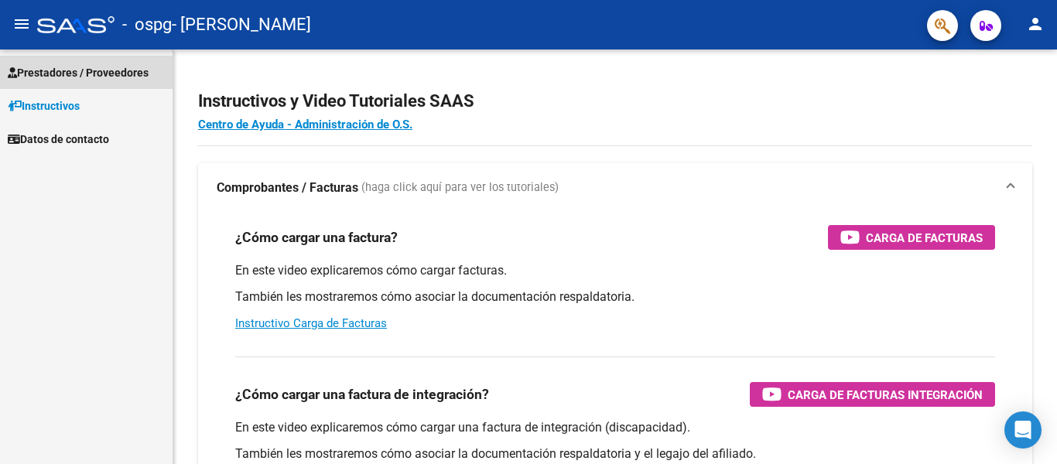
click at [90, 74] on span "Prestadores / Proveedores" at bounding box center [78, 72] width 141 height 17
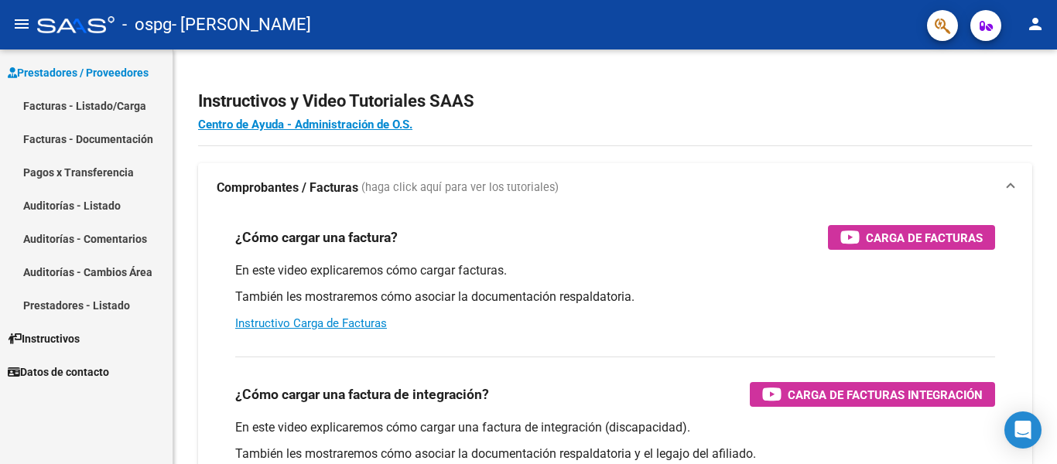
click at [83, 103] on link "Facturas - Listado/Carga" at bounding box center [86, 105] width 173 height 33
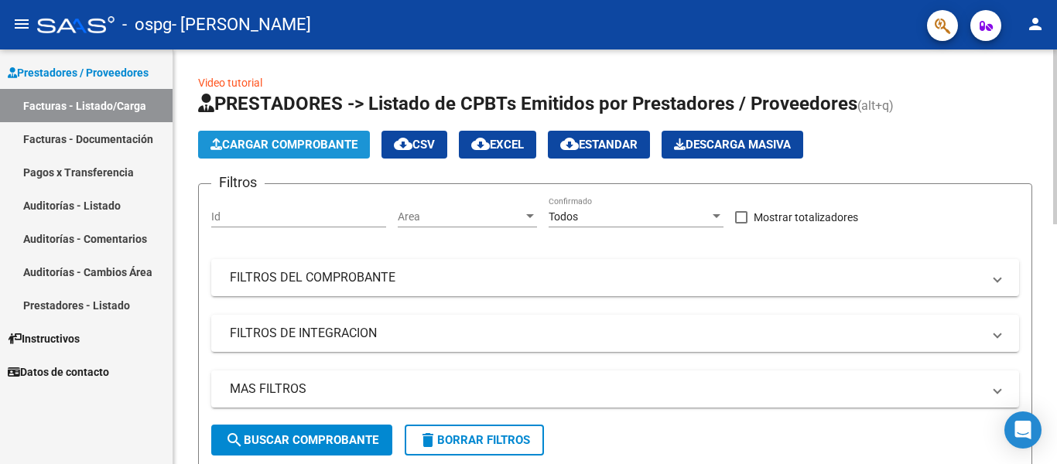
click at [328, 145] on span "Cargar Comprobante" at bounding box center [283, 145] width 147 height 14
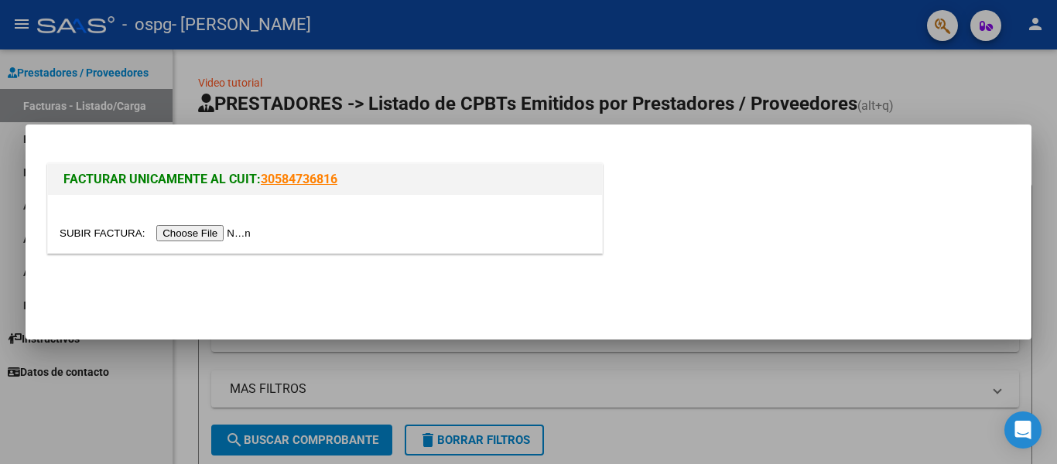
click at [223, 230] on input "file" at bounding box center [158, 233] width 196 height 16
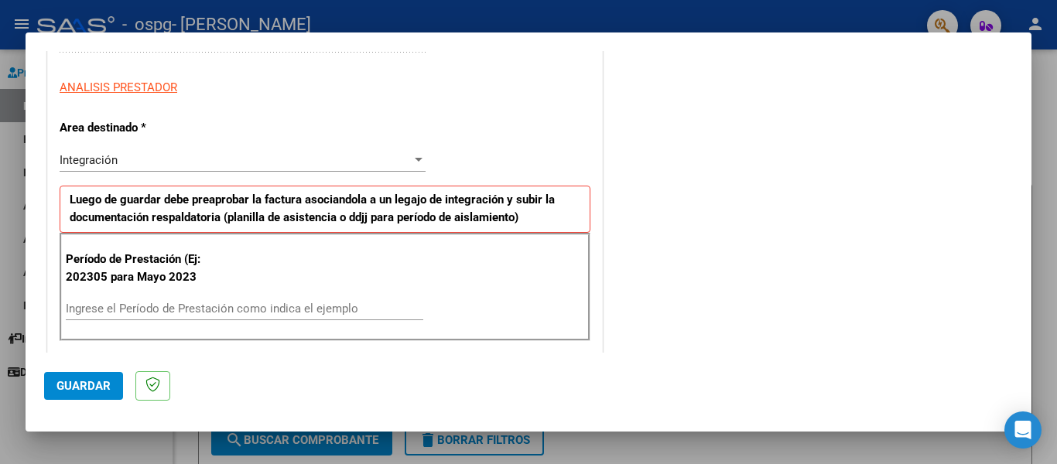
scroll to position [340, 0]
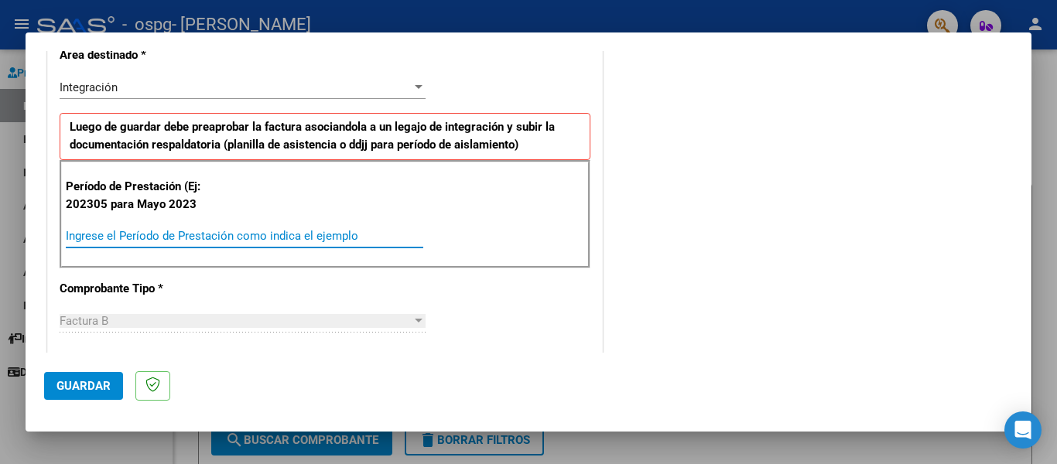
click at [194, 236] on input "Ingrese el Período de Prestación como indica el ejemplo" at bounding box center [244, 236] width 357 height 14
type input "202507"
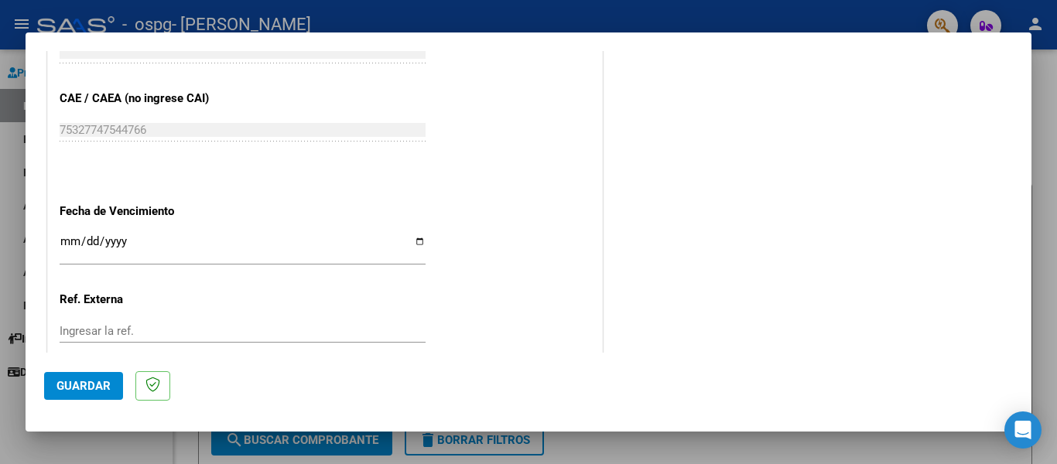
scroll to position [959, 0]
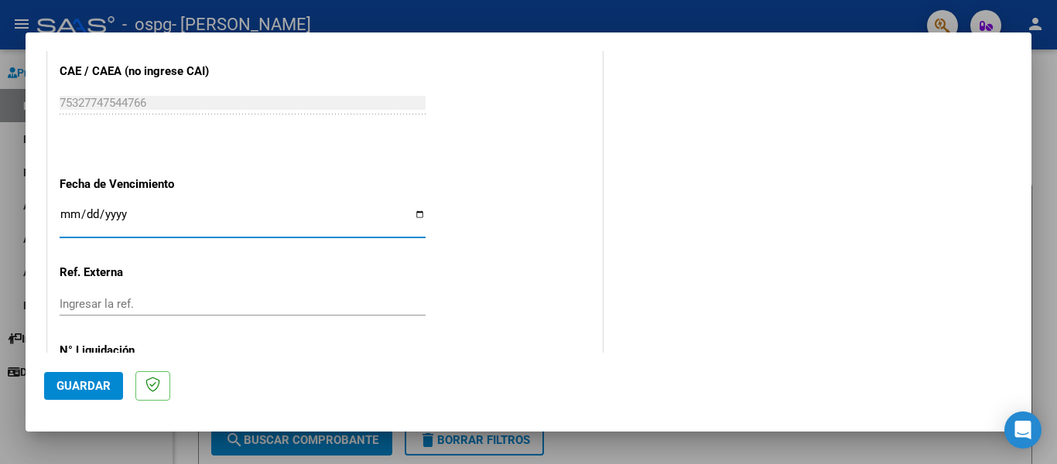
click at [69, 209] on input "Ingresar la fecha" at bounding box center [243, 220] width 366 height 25
type input "[DATE]"
click at [76, 381] on span "Guardar" at bounding box center [83, 386] width 54 height 14
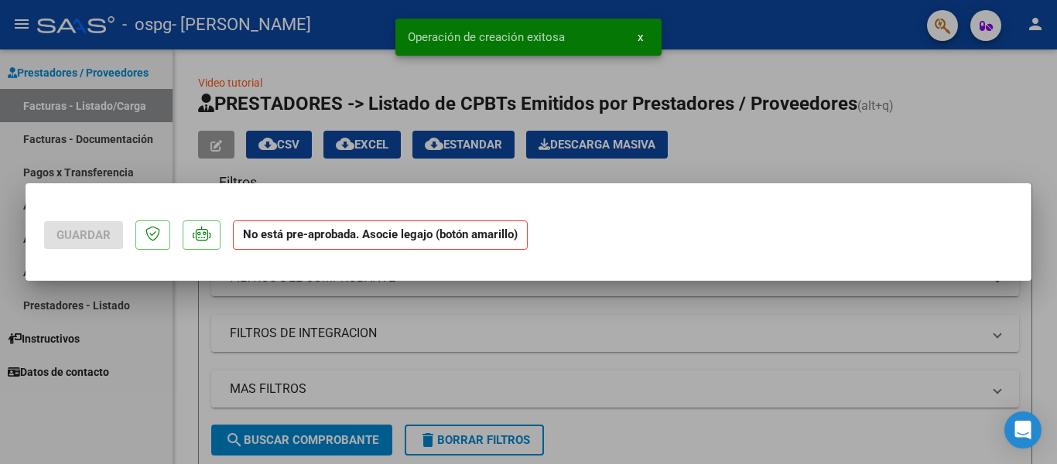
scroll to position [0, 0]
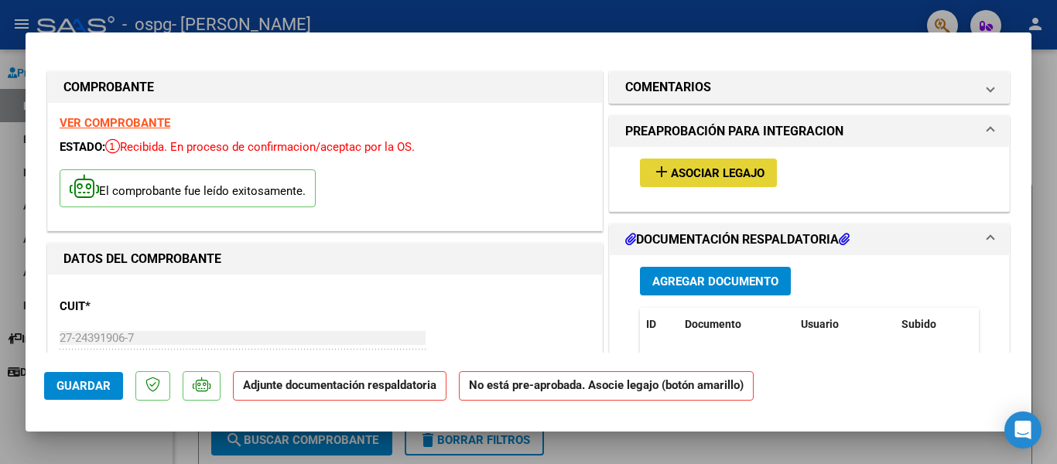
click at [711, 178] on span "Asociar Legajo" at bounding box center [718, 173] width 94 height 14
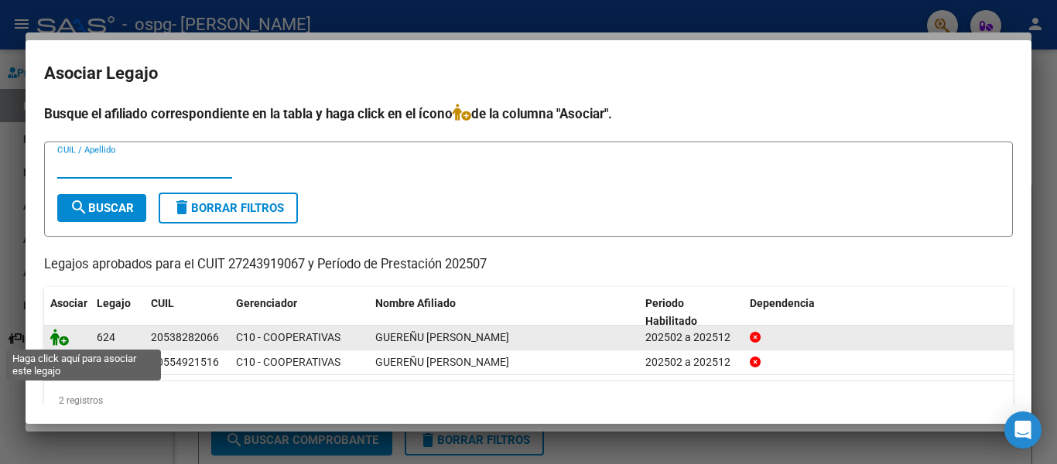
click at [60, 340] on icon at bounding box center [59, 337] width 19 height 17
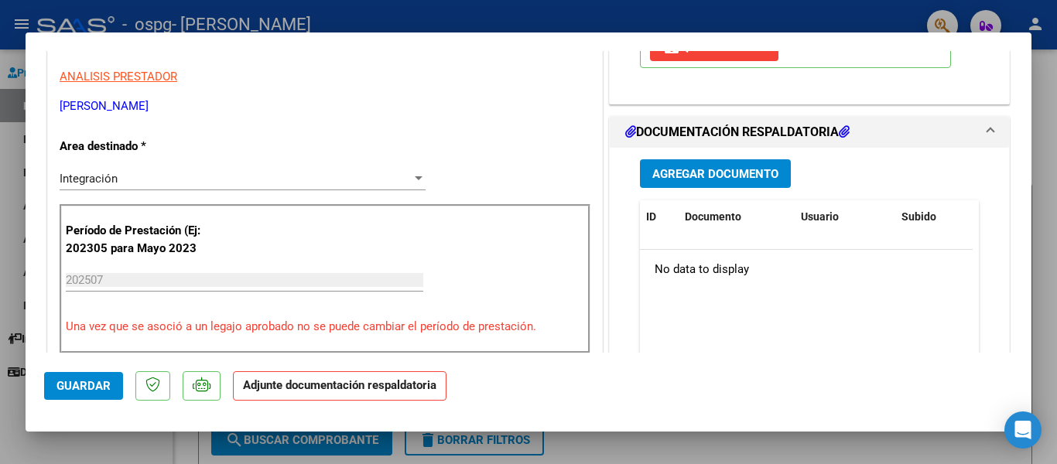
scroll to position [309, 0]
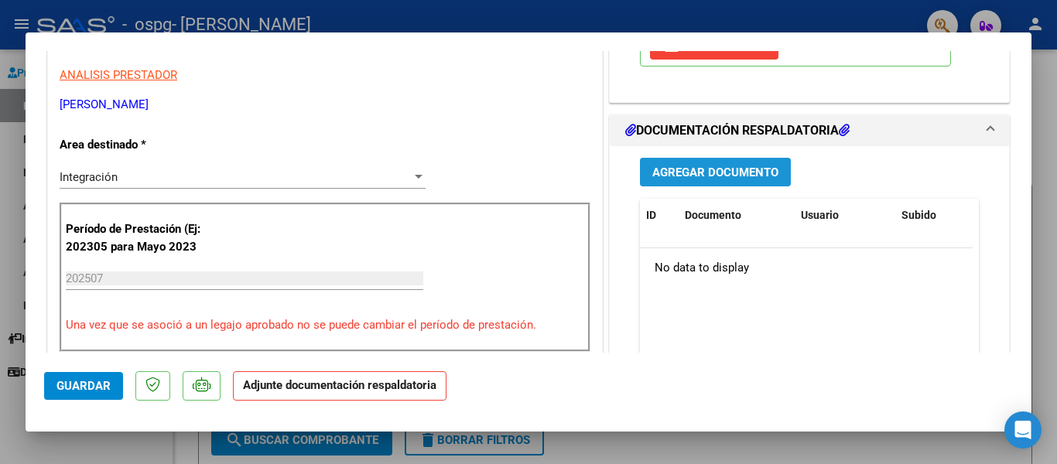
click at [735, 173] on span "Agregar Documento" at bounding box center [715, 173] width 126 height 14
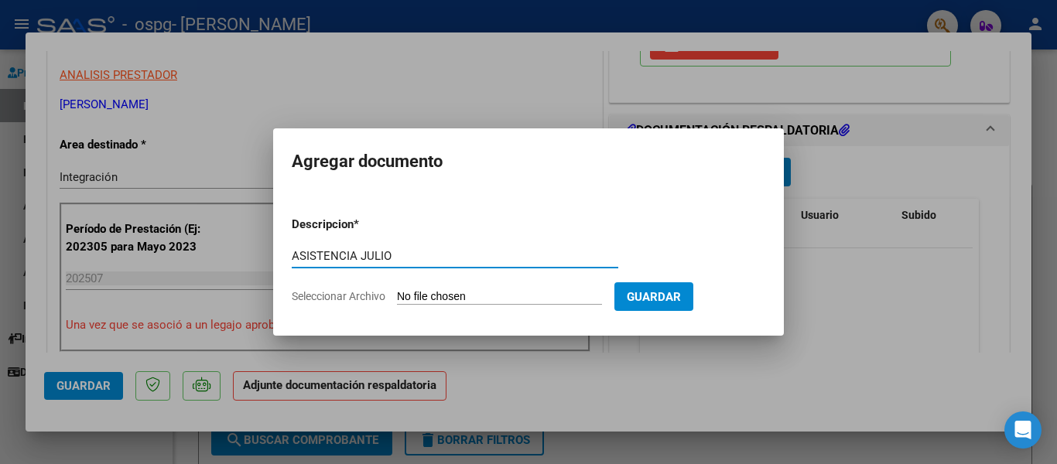
type input "ASISTENCIA JULIO"
click at [357, 292] on span "Seleccionar Archivo" at bounding box center [339, 296] width 94 height 12
click at [397, 292] on input "Seleccionar Archivo" at bounding box center [499, 297] width 205 height 15
type input "C:\fakepath\ASISTENCIA JULIO.pdf"
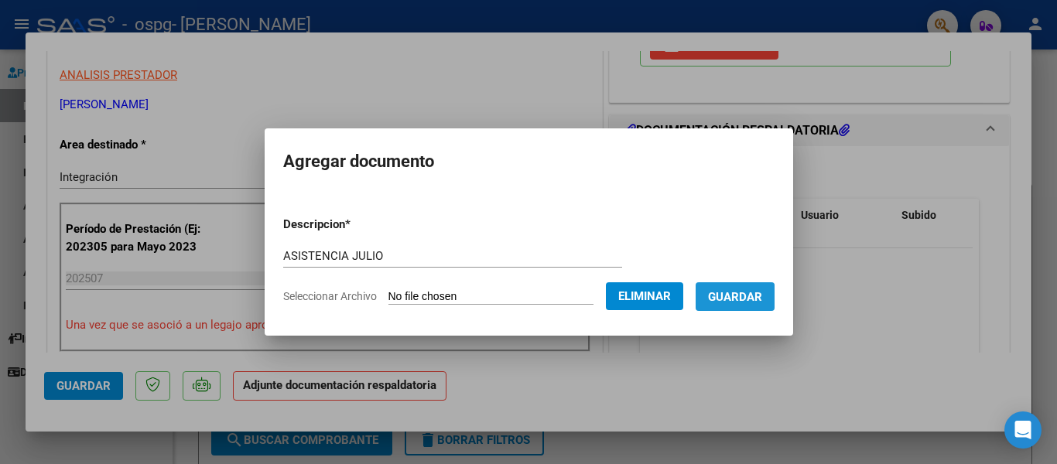
click at [711, 300] on span "Guardar" at bounding box center [735, 297] width 54 height 14
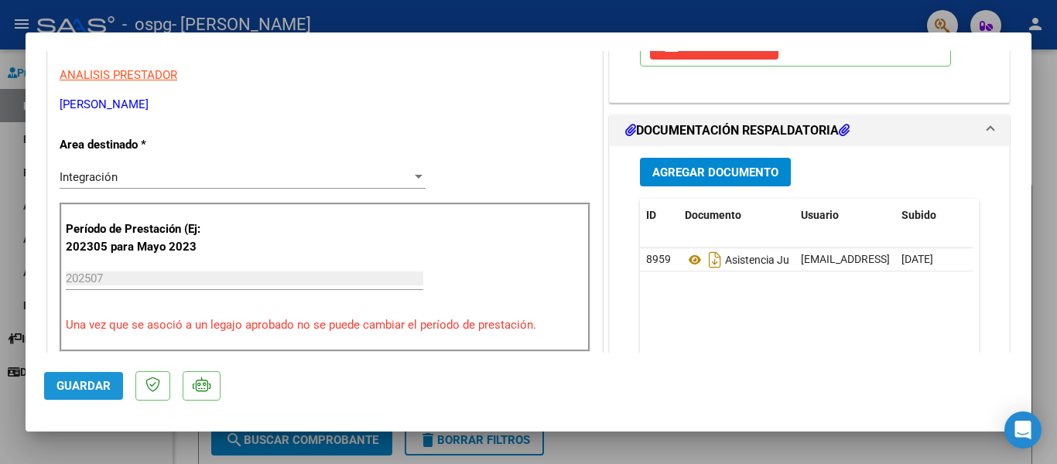
click at [87, 381] on span "Guardar" at bounding box center [83, 386] width 54 height 14
click at [860, 447] on div at bounding box center [528, 232] width 1057 height 464
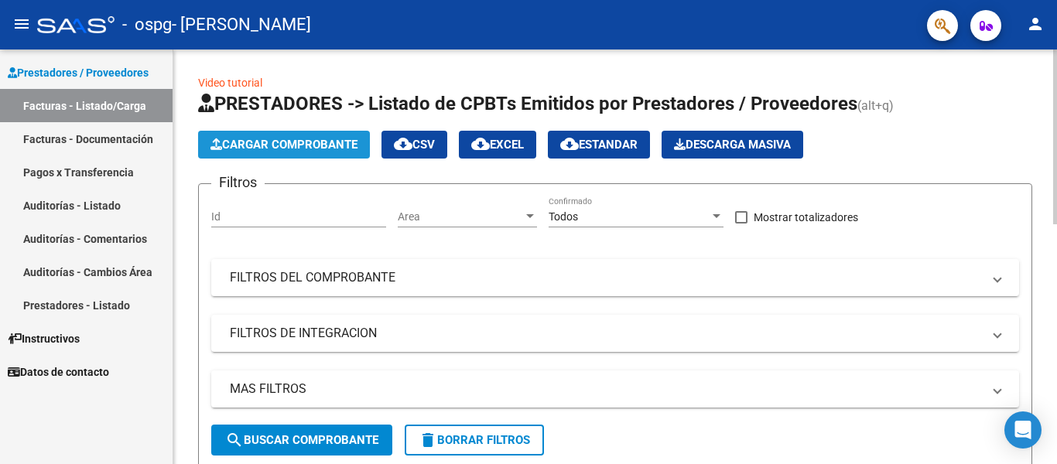
click at [320, 149] on span "Cargar Comprobante" at bounding box center [283, 145] width 147 height 14
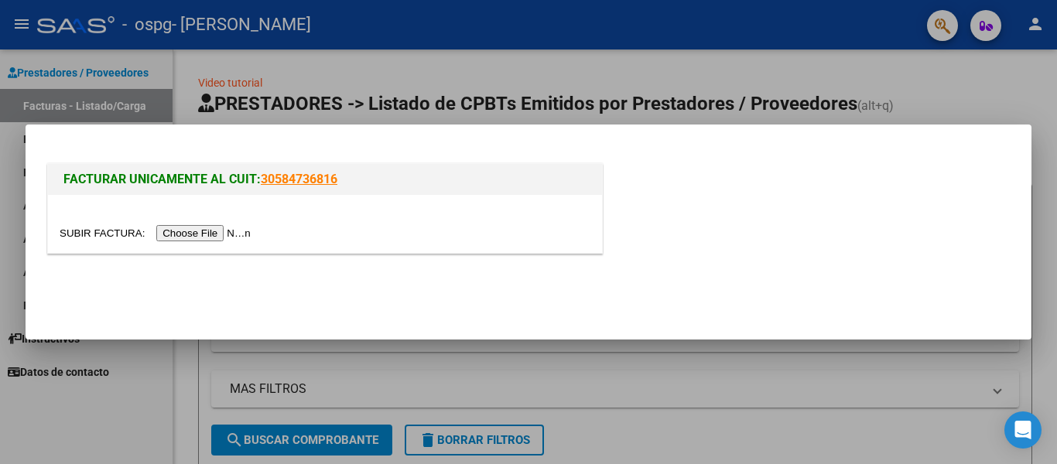
click at [222, 229] on input "file" at bounding box center [158, 233] width 196 height 16
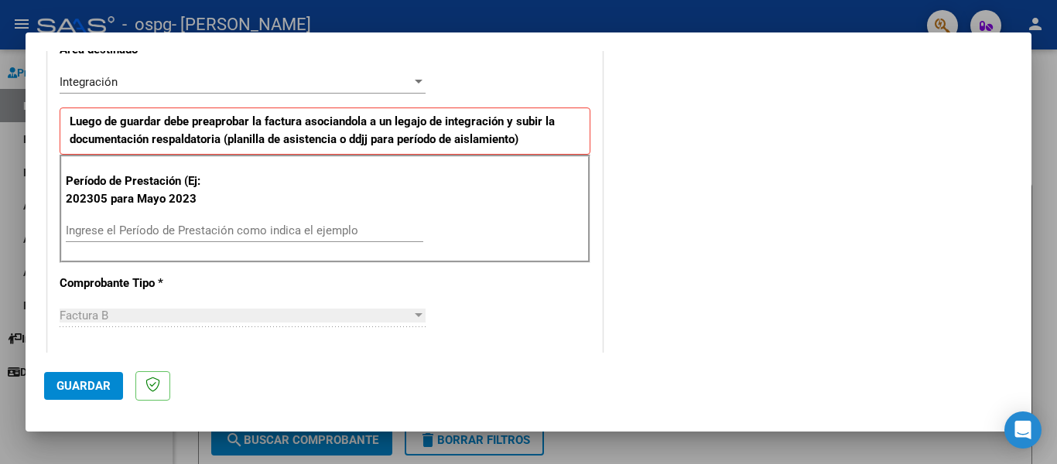
scroll to position [402, 0]
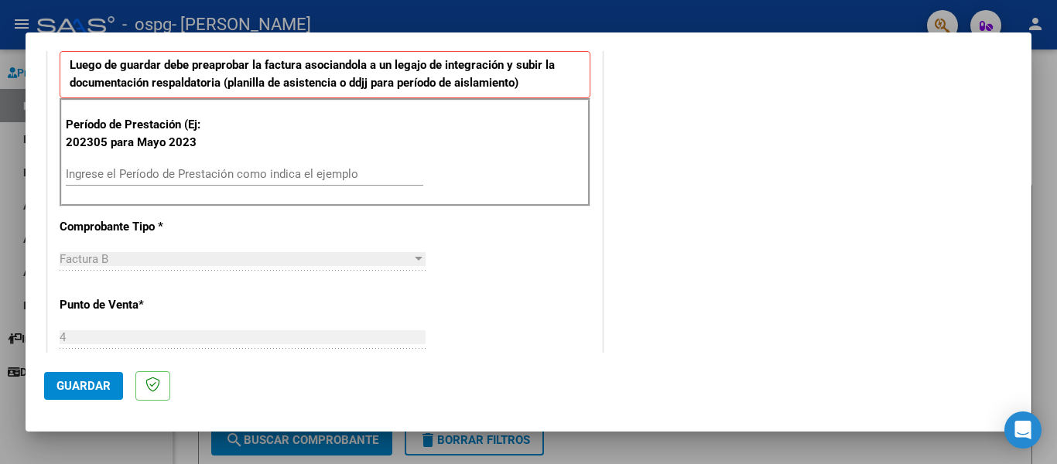
click at [107, 170] on input "Ingrese el Período de Prestación como indica el ejemplo" at bounding box center [244, 174] width 357 height 14
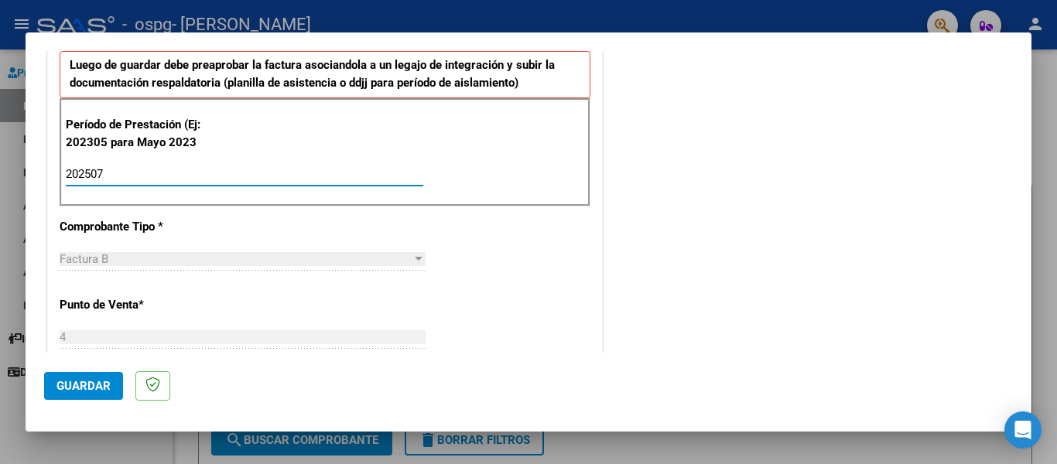
type input "202507"
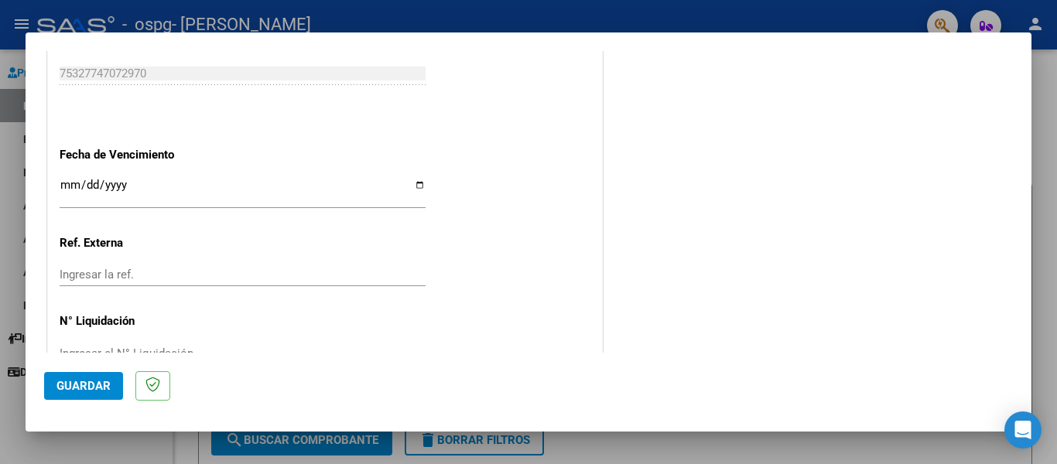
scroll to position [990, 0]
click at [65, 177] on input "Ingresar la fecha" at bounding box center [243, 189] width 366 height 25
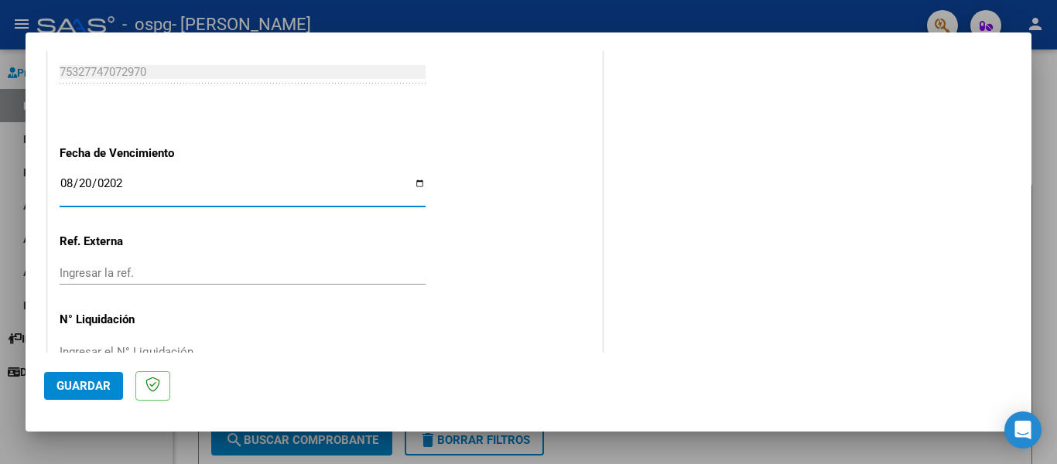
type input "[DATE]"
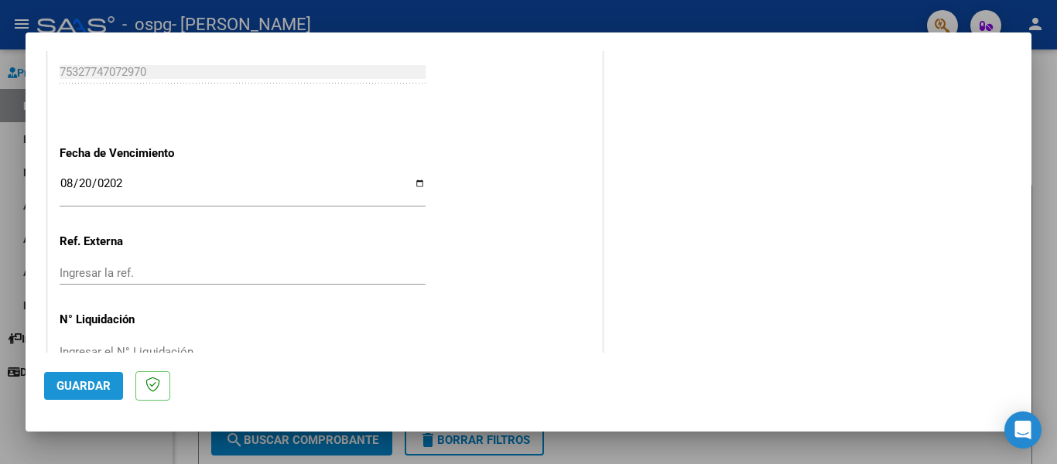
click at [83, 381] on span "Guardar" at bounding box center [83, 386] width 54 height 14
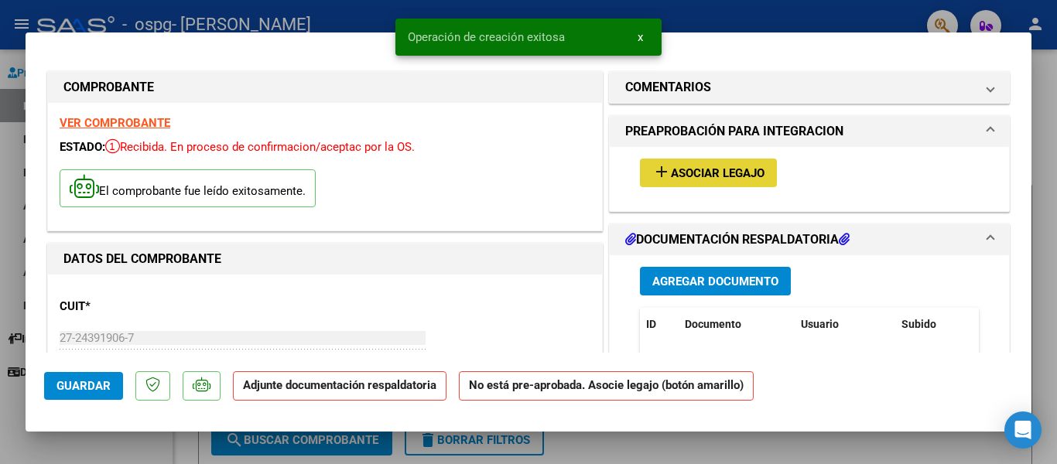
click at [691, 180] on span "Asociar Legajo" at bounding box center [718, 173] width 94 height 14
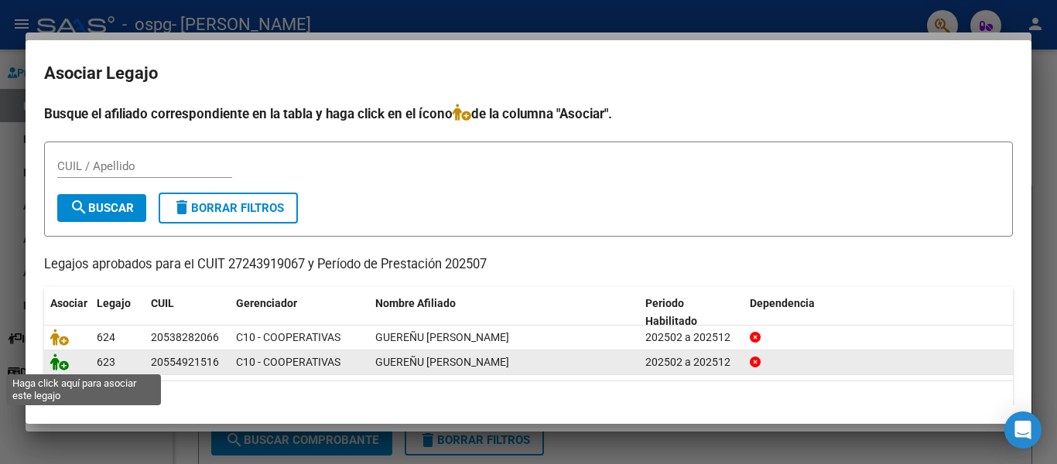
click at [63, 366] on icon at bounding box center [59, 362] width 19 height 17
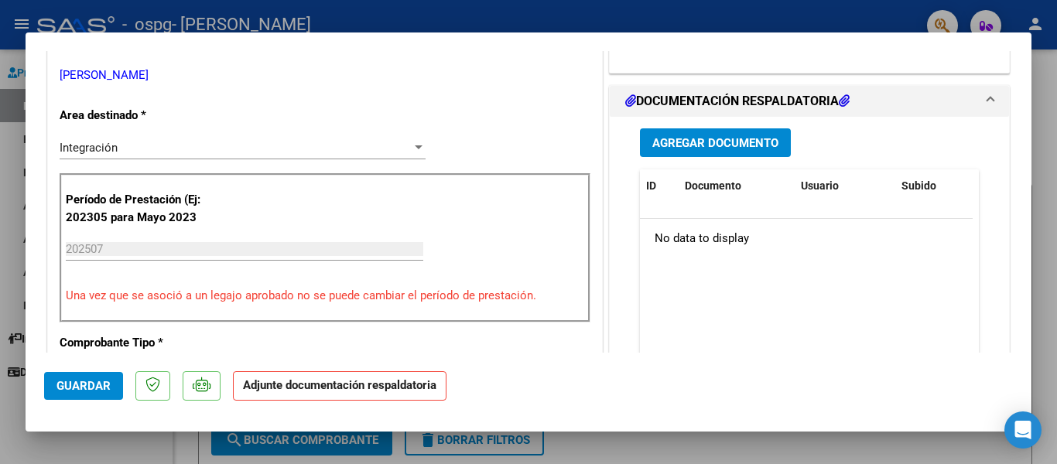
scroll to position [340, 0]
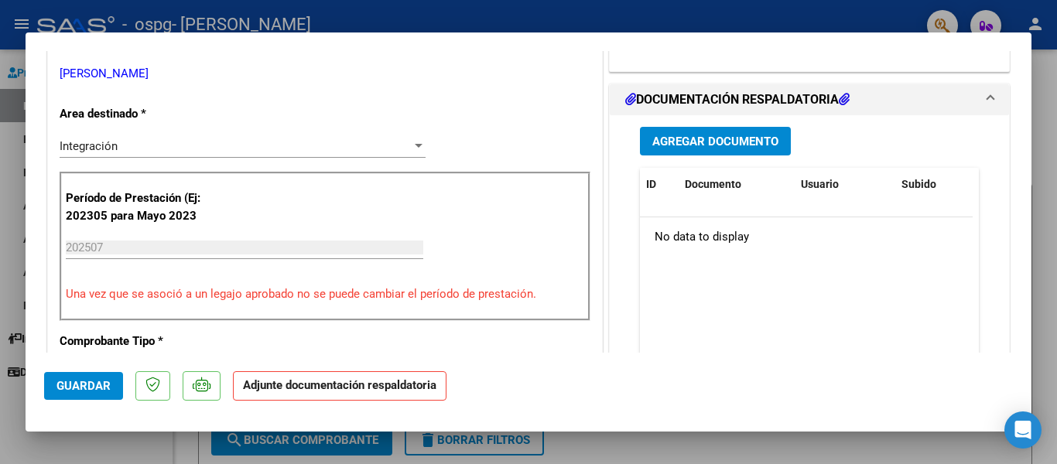
click at [679, 147] on span "Agregar Documento" at bounding box center [715, 142] width 126 height 14
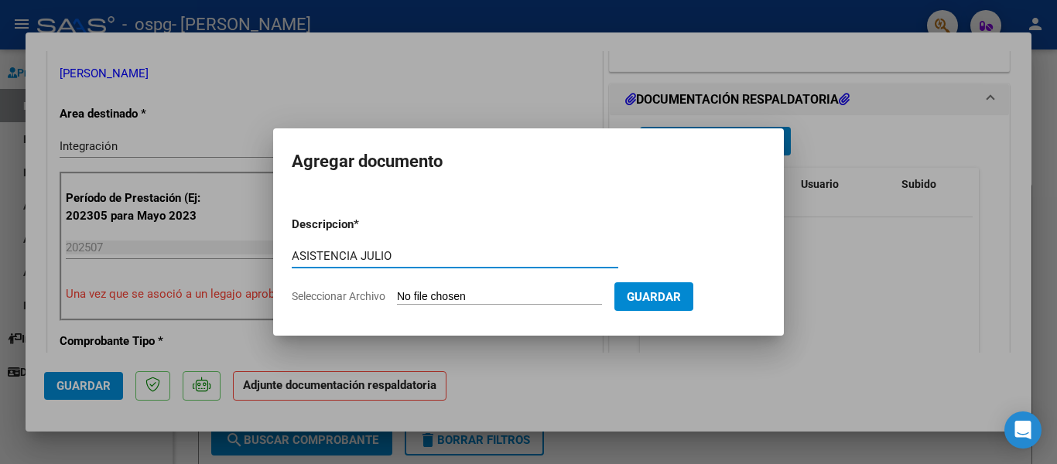
type input "ASISTENCIA JULIO"
click at [331, 297] on span "Seleccionar Archivo" at bounding box center [339, 296] width 94 height 12
click at [397, 297] on input "Seleccionar Archivo" at bounding box center [499, 297] width 205 height 15
type input "C:\fakepath\ASISTENCIA JULIO.pdf"
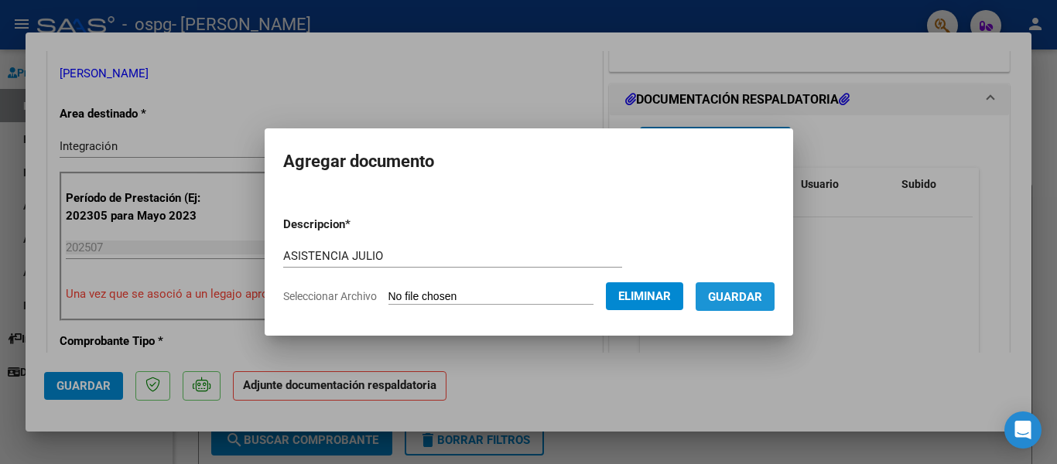
click at [750, 301] on span "Guardar" at bounding box center [735, 297] width 54 height 14
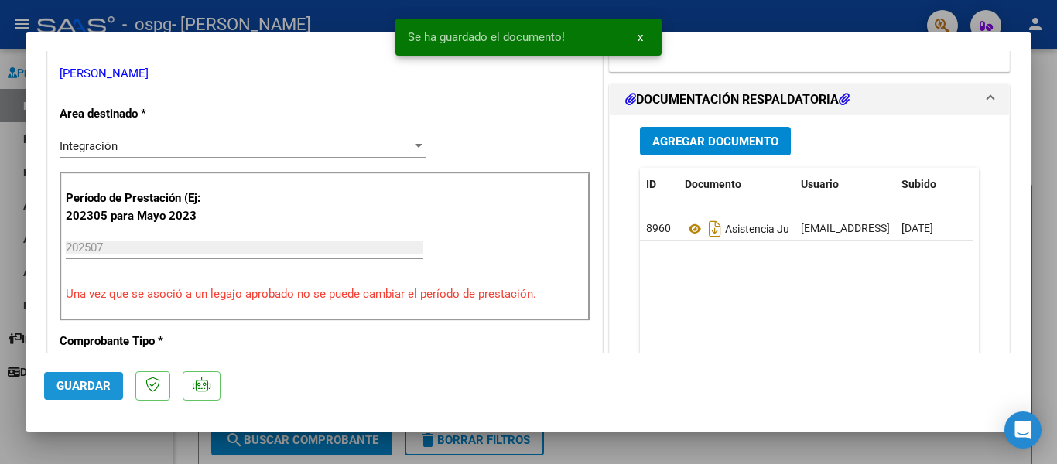
click at [98, 382] on span "Guardar" at bounding box center [83, 386] width 54 height 14
click at [636, 39] on button "x" at bounding box center [640, 37] width 30 height 28
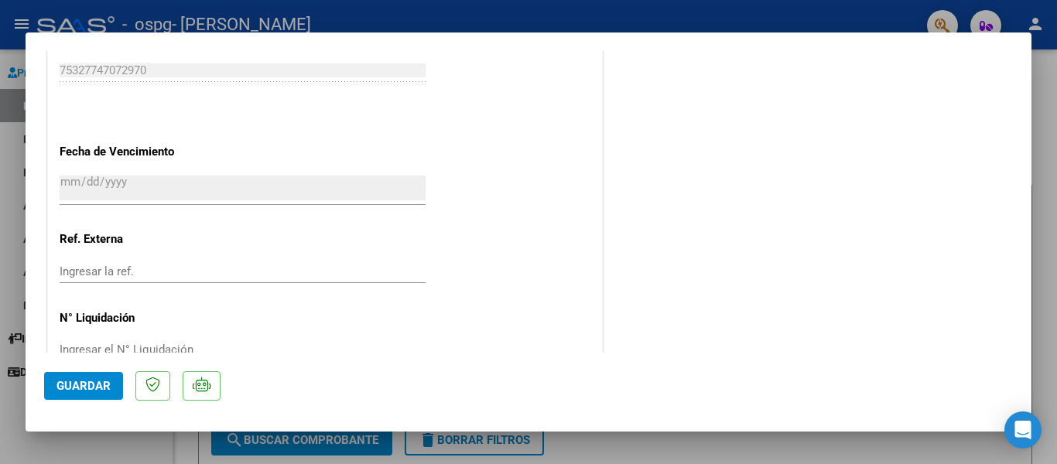
scroll to position [1064, 0]
